Goal: Navigation & Orientation: Find specific page/section

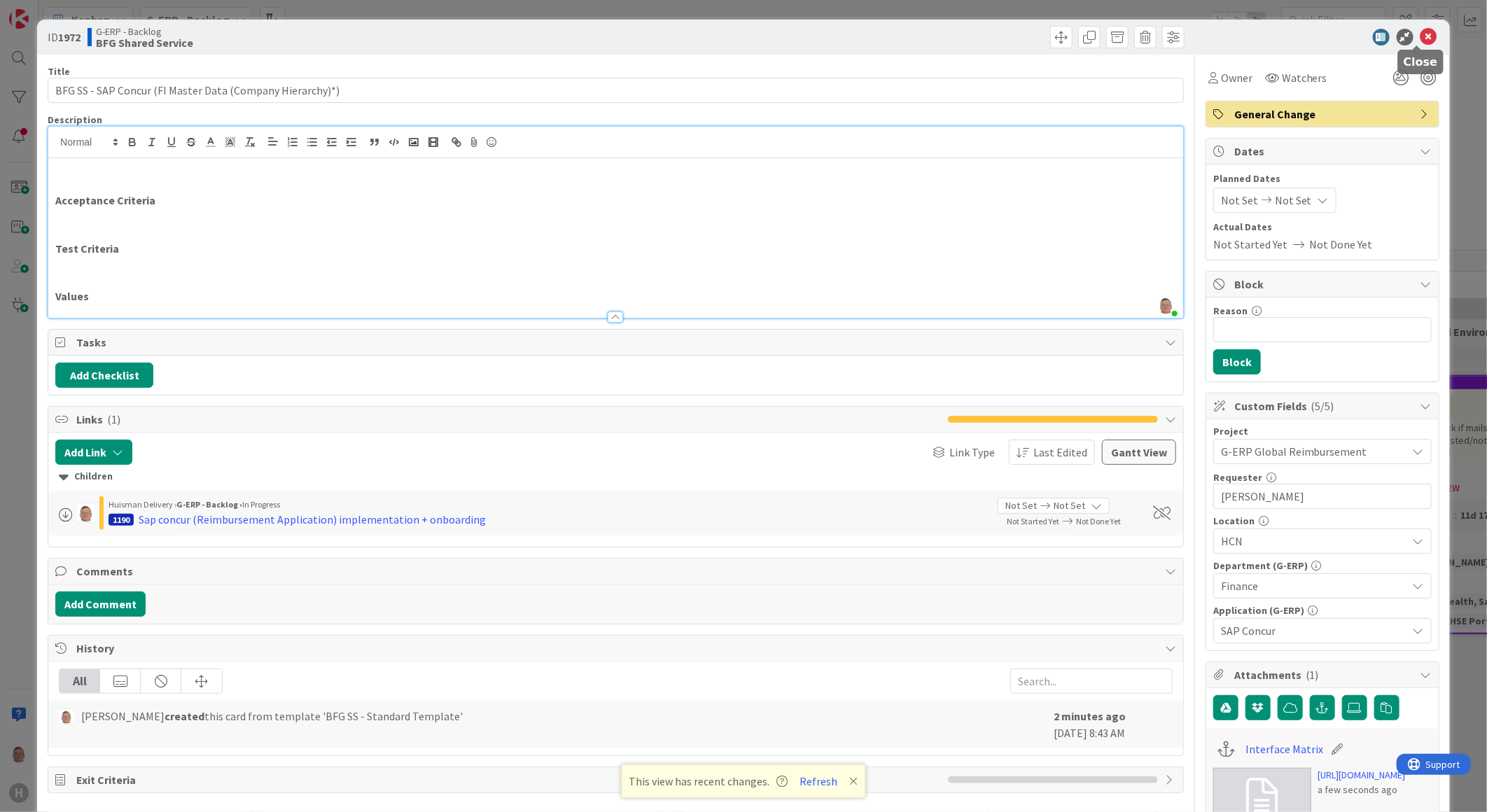
click at [1421, 38] on icon at bounding box center [1429, 36] width 17 height 17
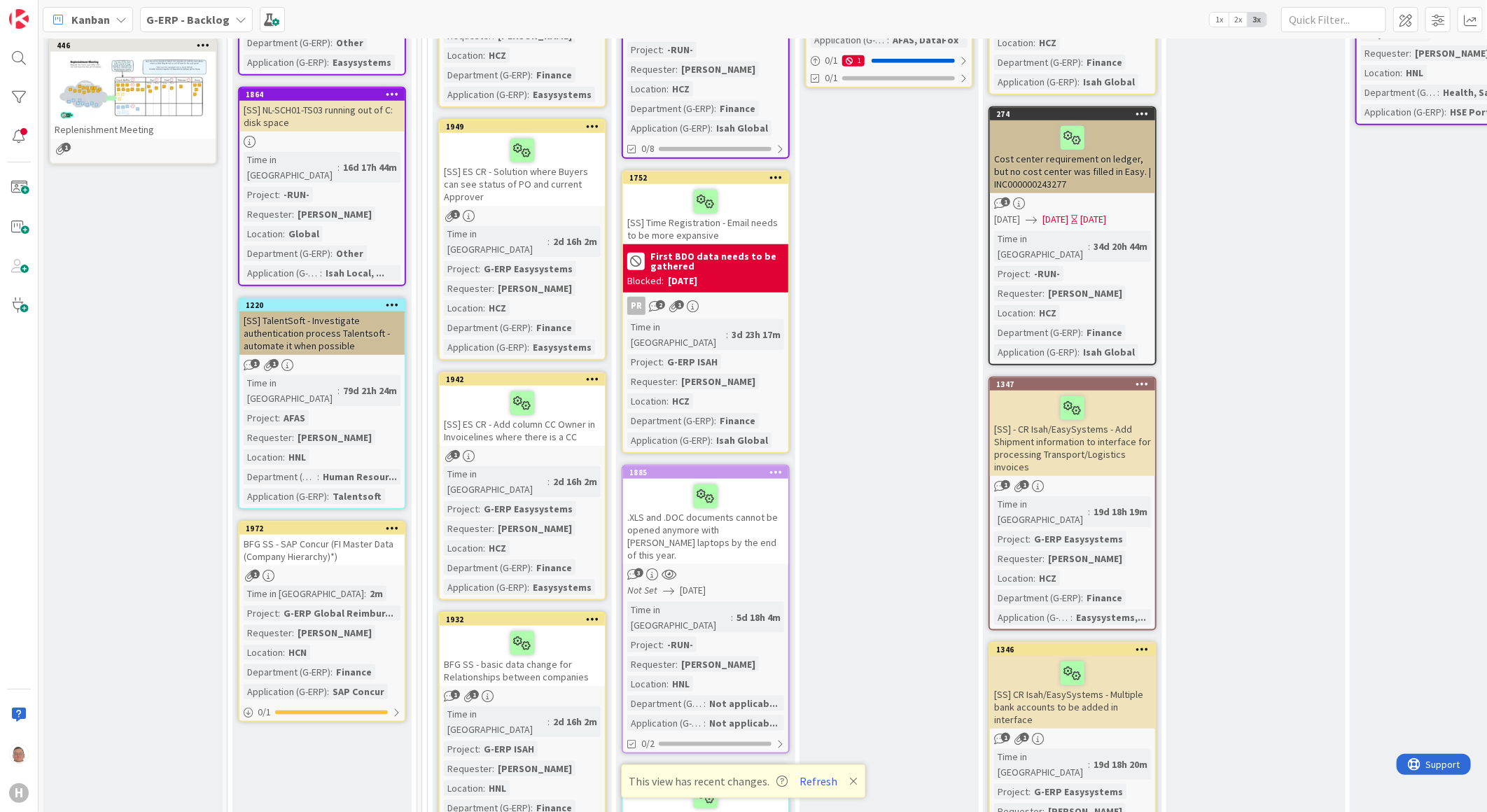
scroll to position [778, 0]
